Goal: Task Accomplishment & Management: Manage account settings

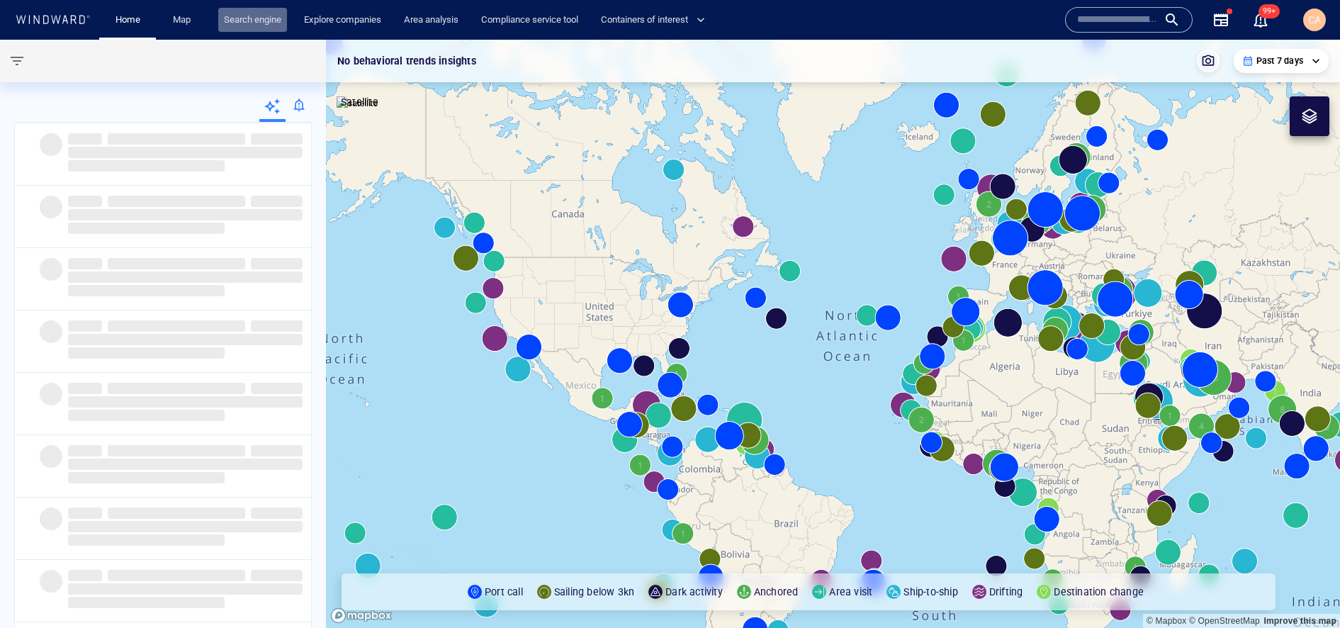
click at [249, 21] on link "Search engine" at bounding box center [252, 20] width 69 height 25
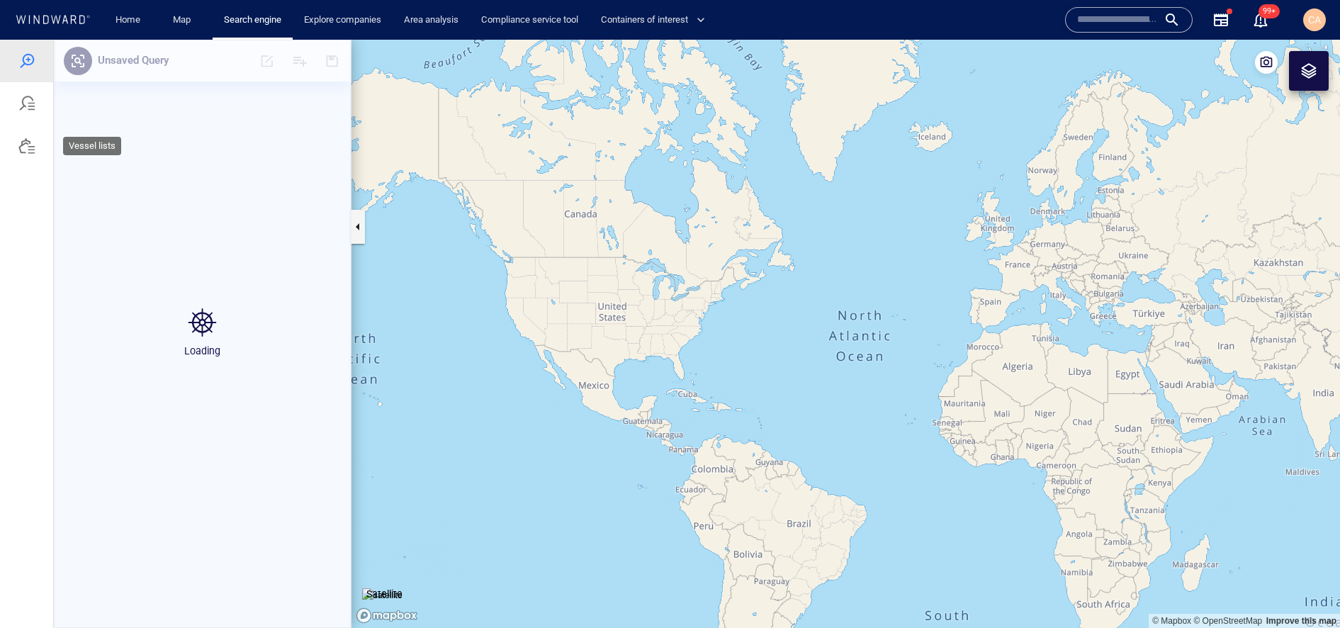
click at [29, 151] on div at bounding box center [26, 146] width 17 height 17
click at [21, 61] on div at bounding box center [26, 60] width 17 height 17
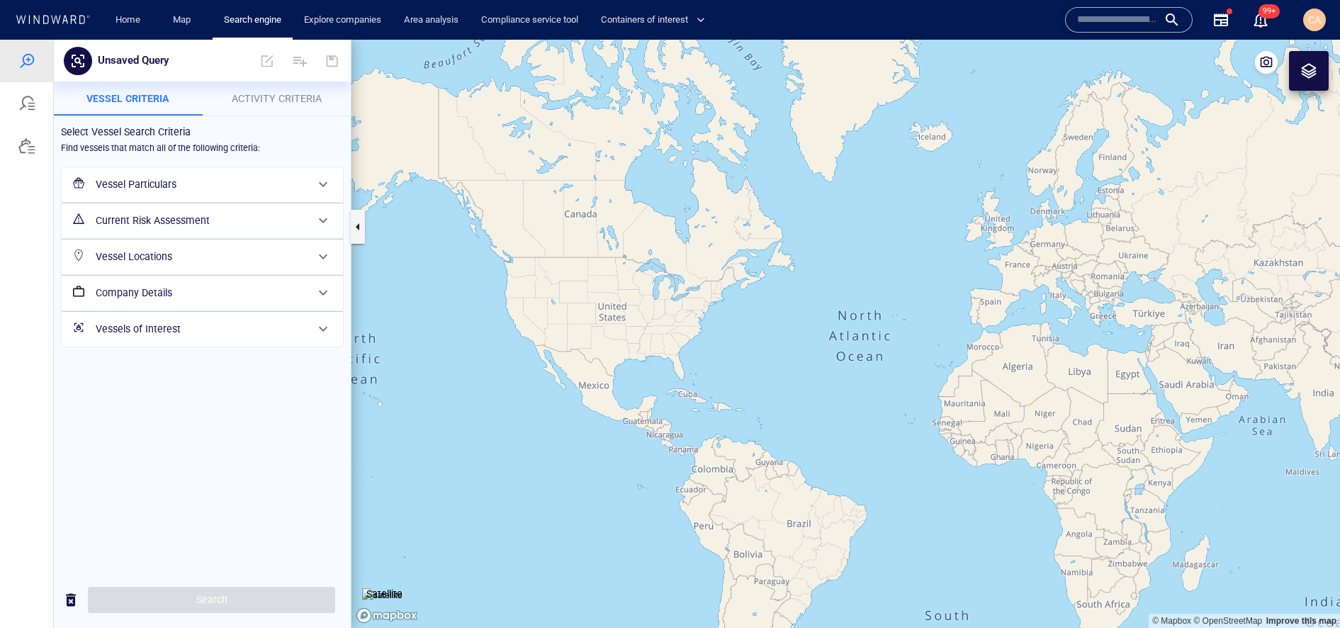
click at [326, 328] on span at bounding box center [323, 328] width 17 height 17
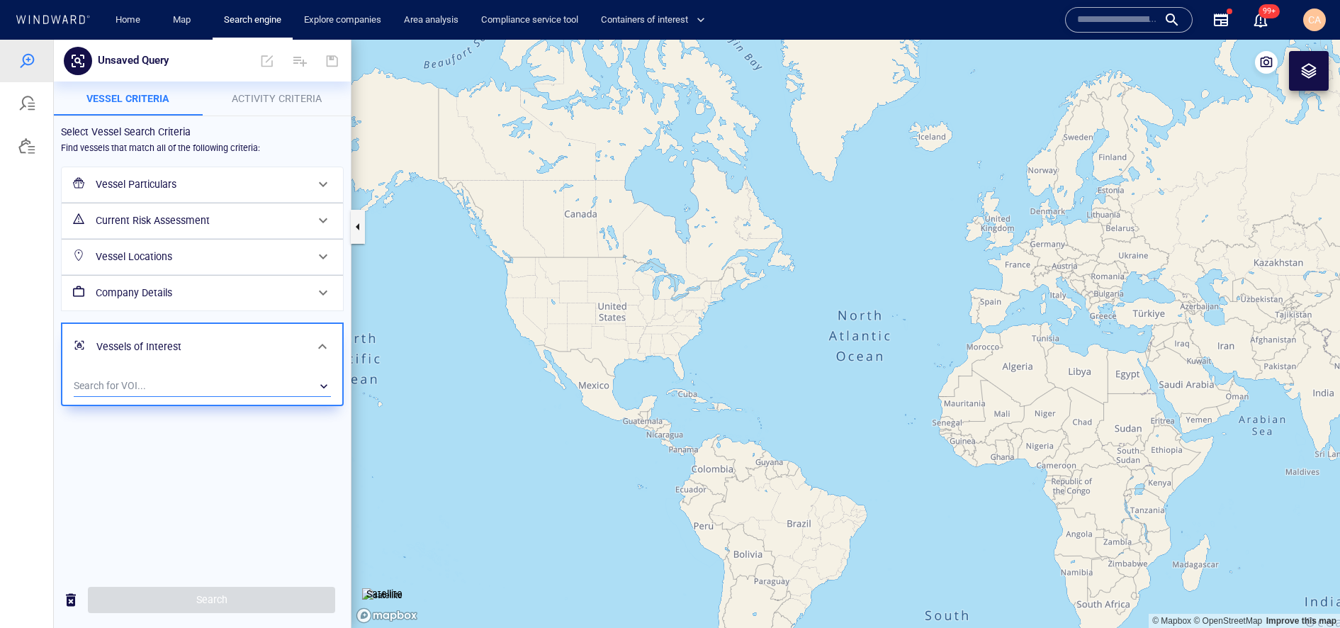
click at [157, 383] on div "​" at bounding box center [202, 386] width 257 height 21
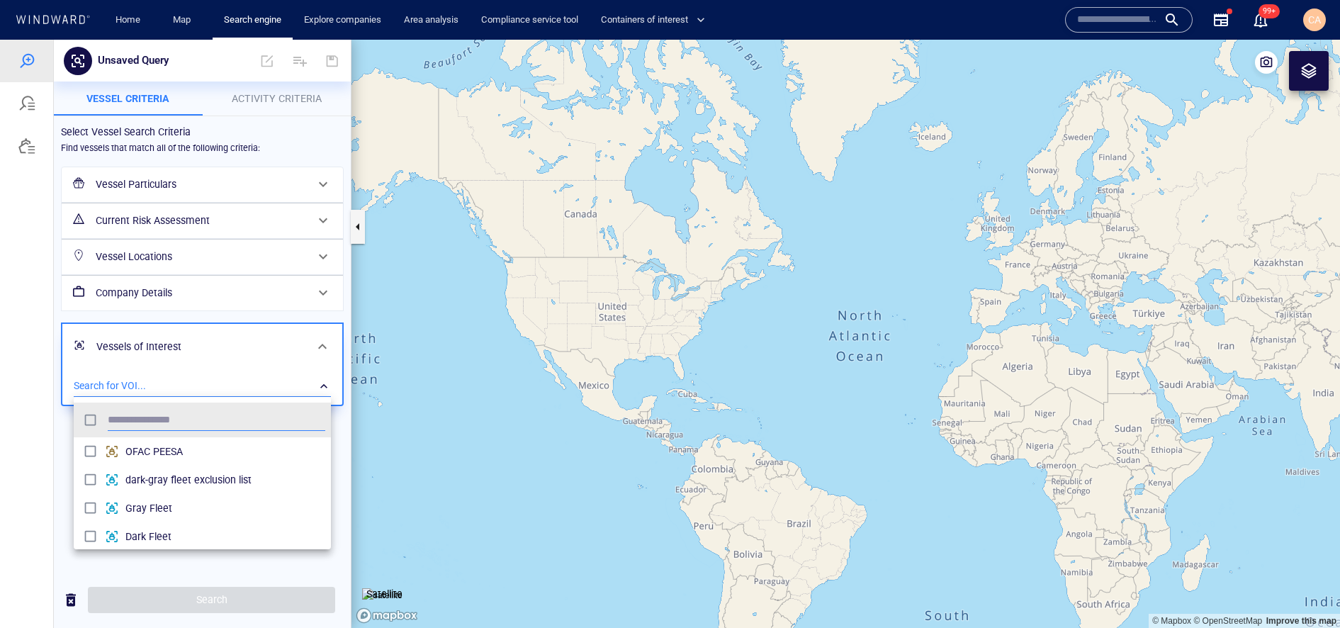
scroll to position [27, 0]
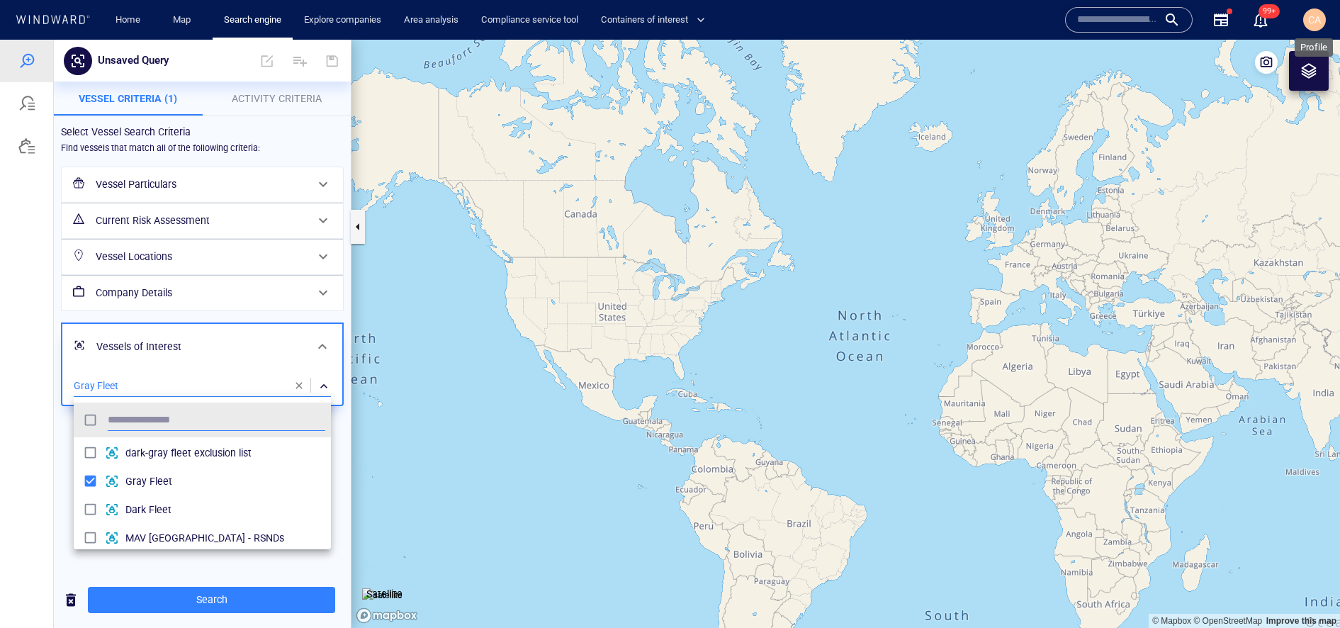
click at [1312, 16] on span "CA" at bounding box center [1314, 19] width 13 height 11
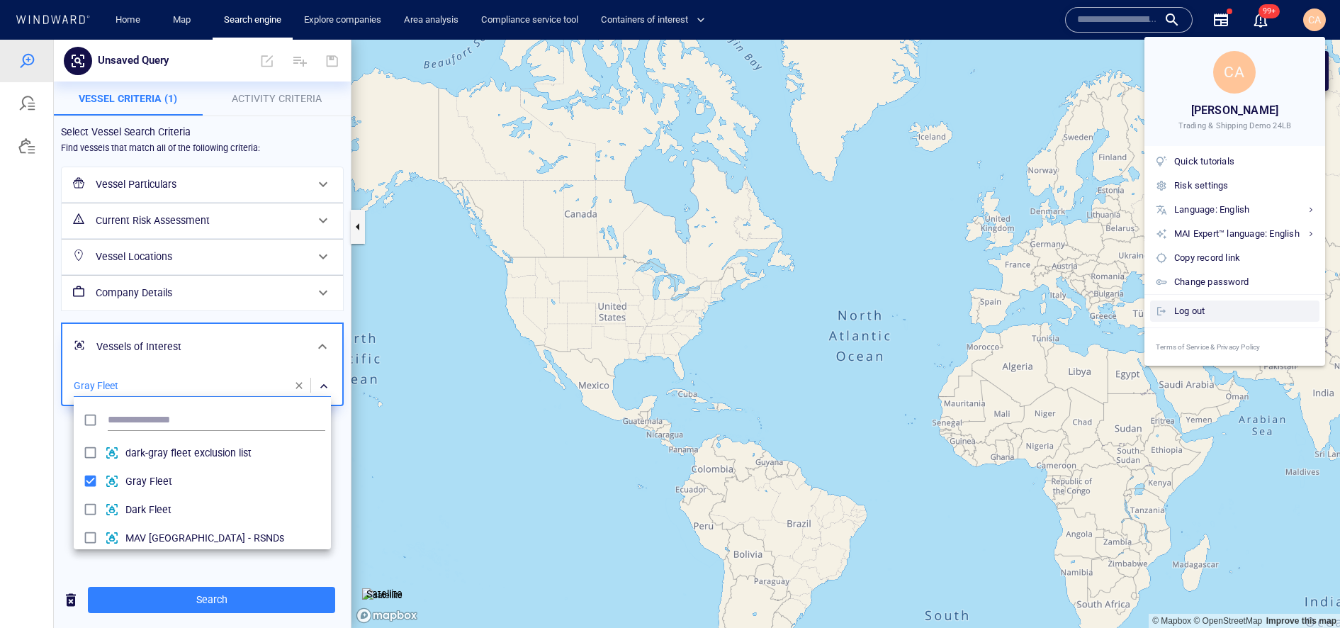
click at [1199, 308] on div "Log out" at bounding box center [1244, 311] width 140 height 16
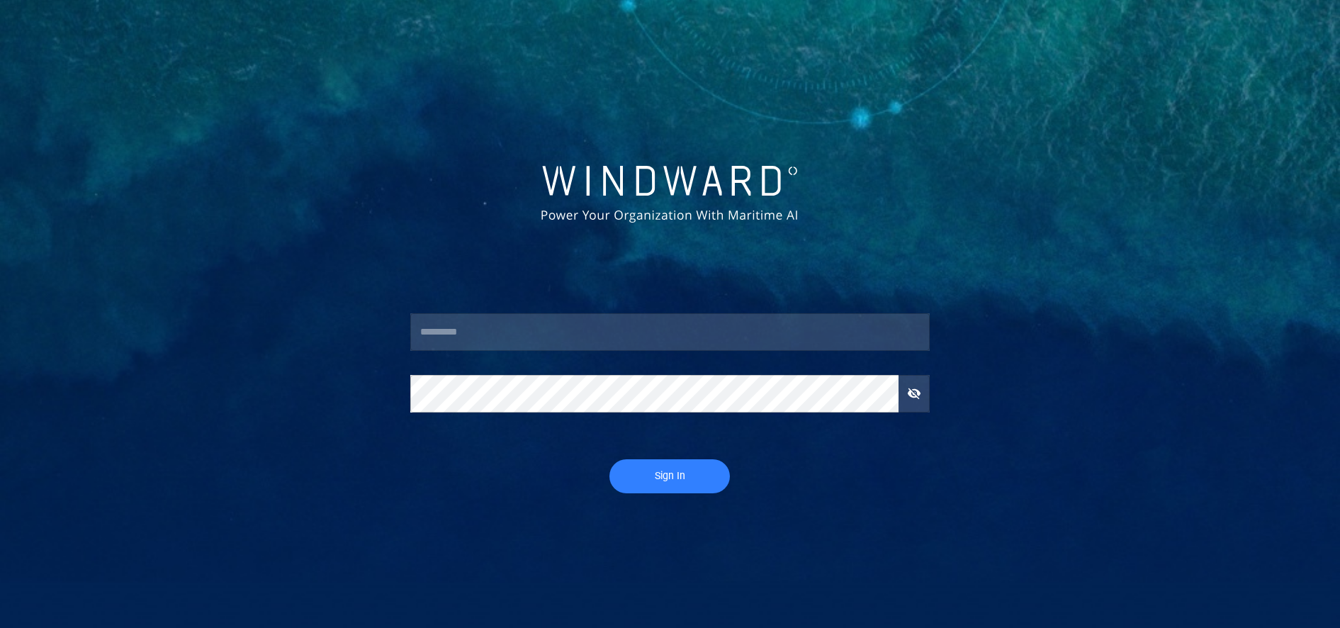
type input "**********"
click at [701, 479] on span "Sign In" at bounding box center [670, 476] width 92 height 18
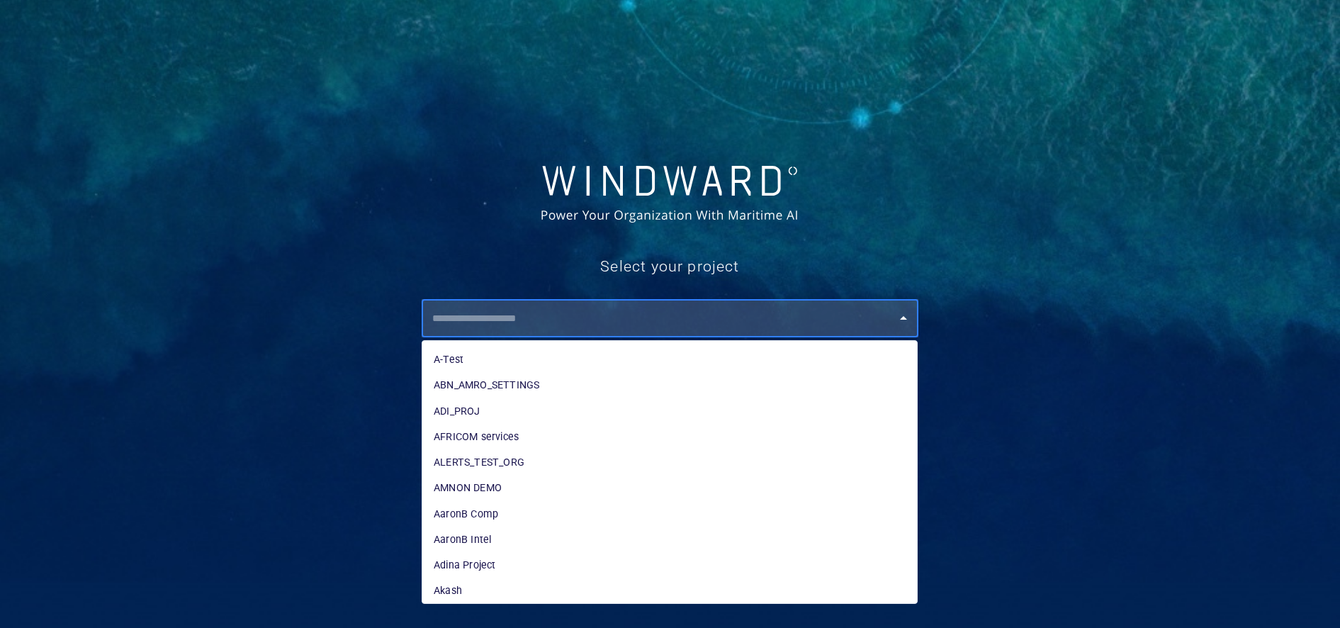
click at [489, 322] on input "text" at bounding box center [673, 318] width 490 height 26
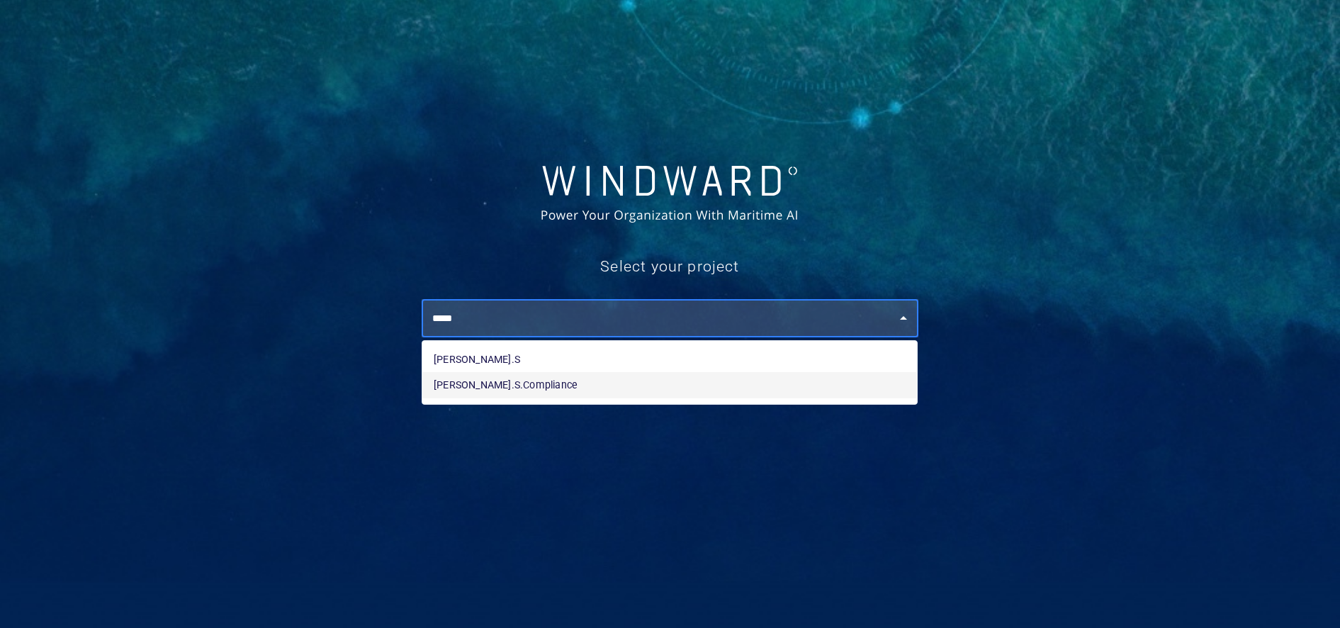
click at [483, 391] on li "[PERSON_NAME].S.Compliance" at bounding box center [669, 385] width 495 height 26
type input "**********"
